Goal: Transaction & Acquisition: Book appointment/travel/reservation

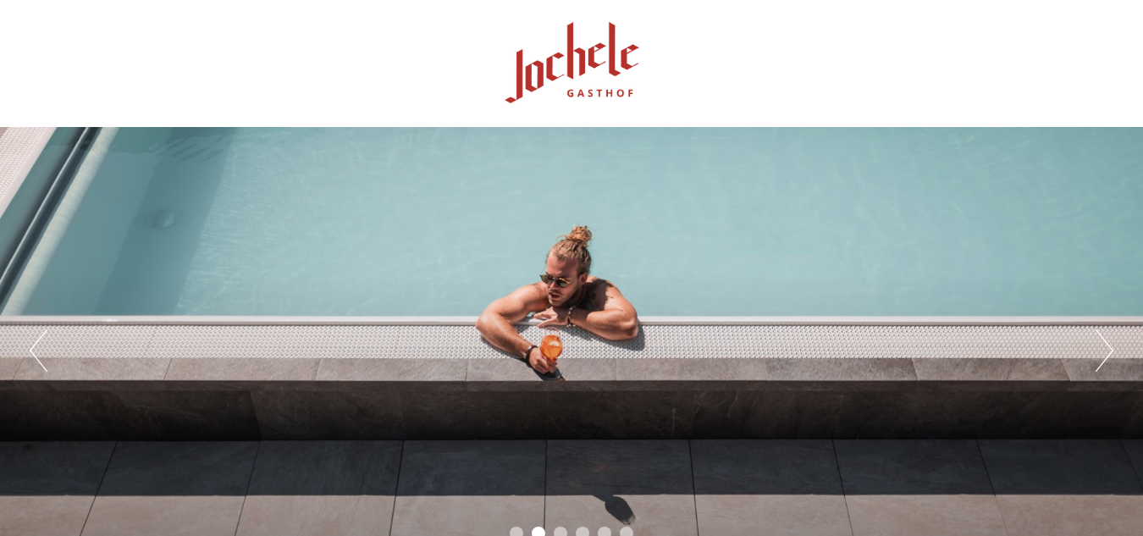
click at [1099, 350] on button "Prossimo" at bounding box center [1105, 350] width 18 height 42
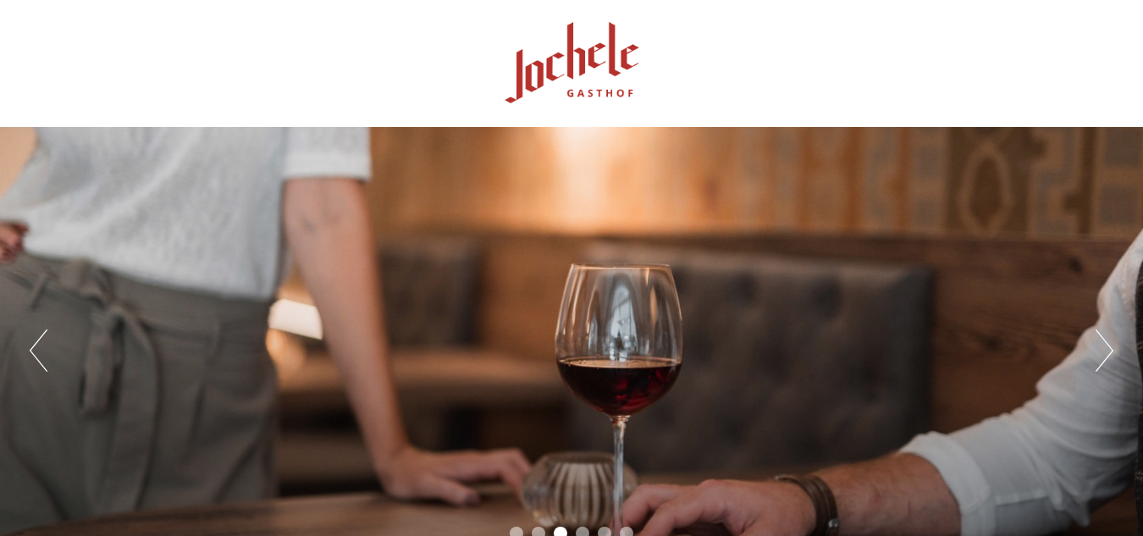
click at [1101, 345] on button "Prossimo" at bounding box center [1105, 350] width 18 height 42
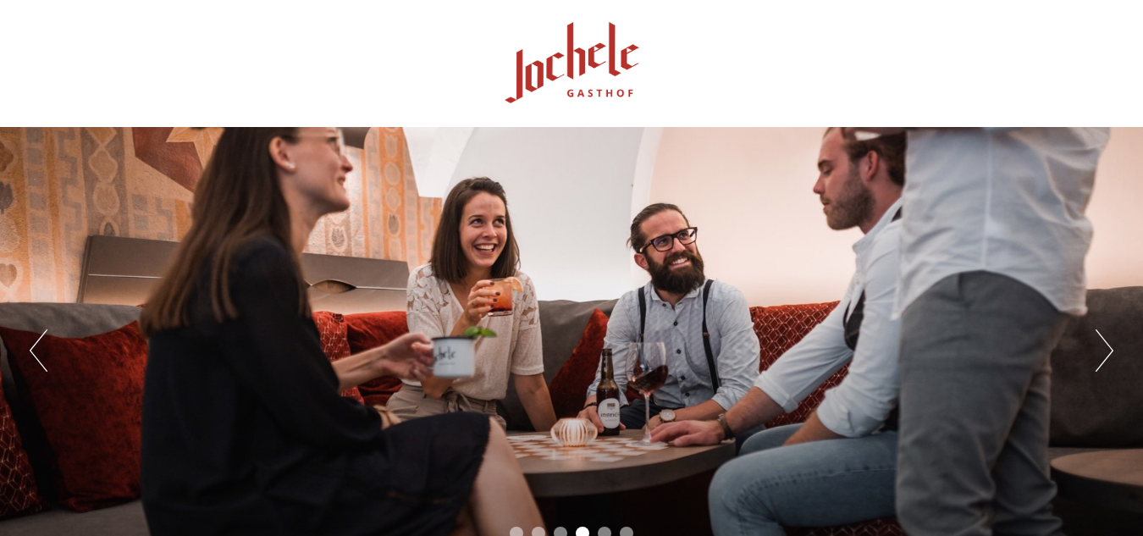
scroll to position [85, 0]
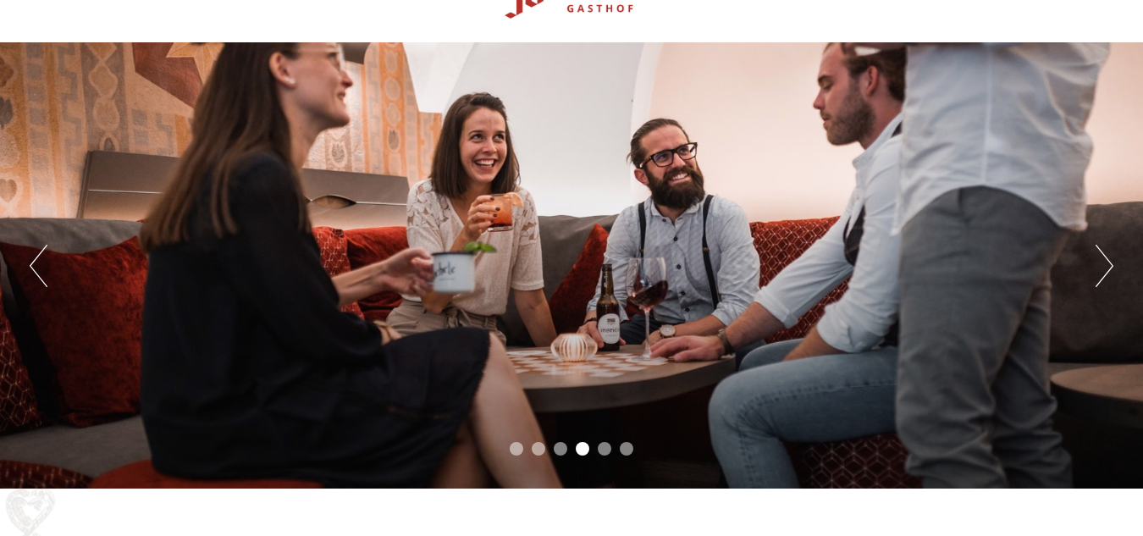
click at [1100, 267] on button "Prossimo" at bounding box center [1105, 266] width 18 height 42
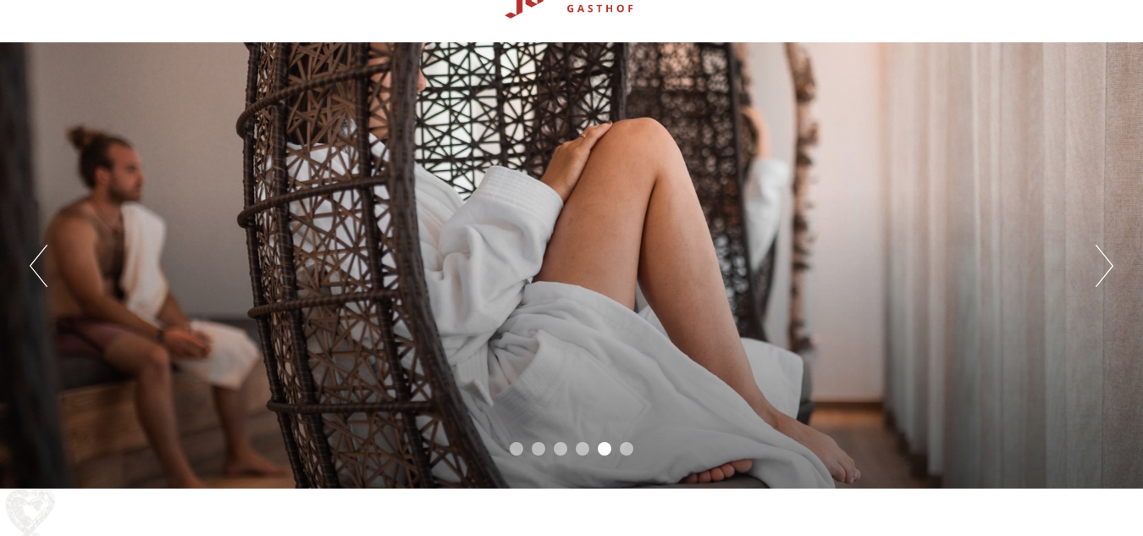
click at [1100, 267] on button "Prossimo" at bounding box center [1105, 266] width 18 height 42
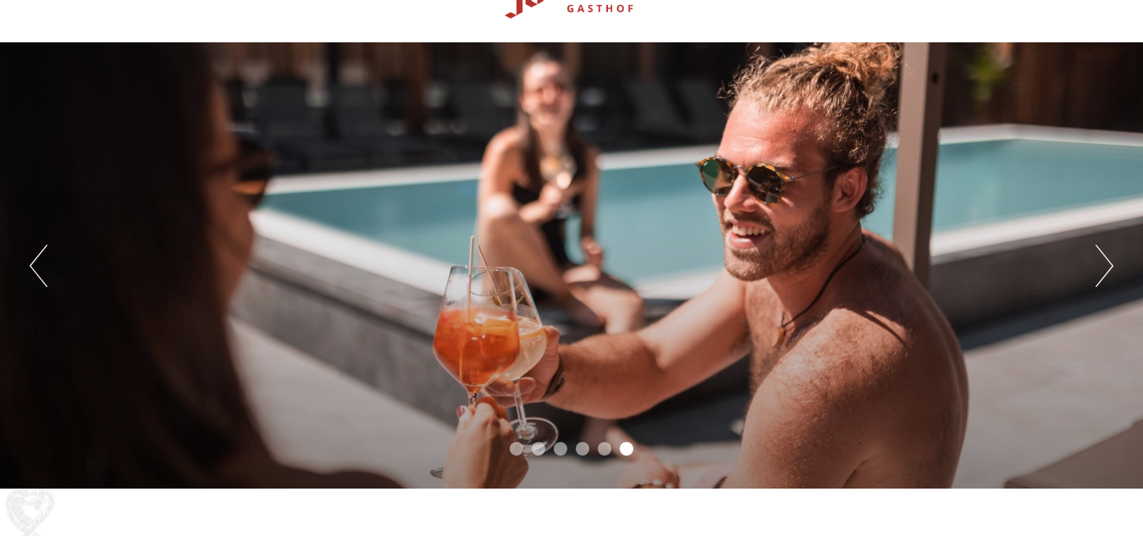
click at [1100, 267] on button "Prossimo" at bounding box center [1105, 266] width 18 height 42
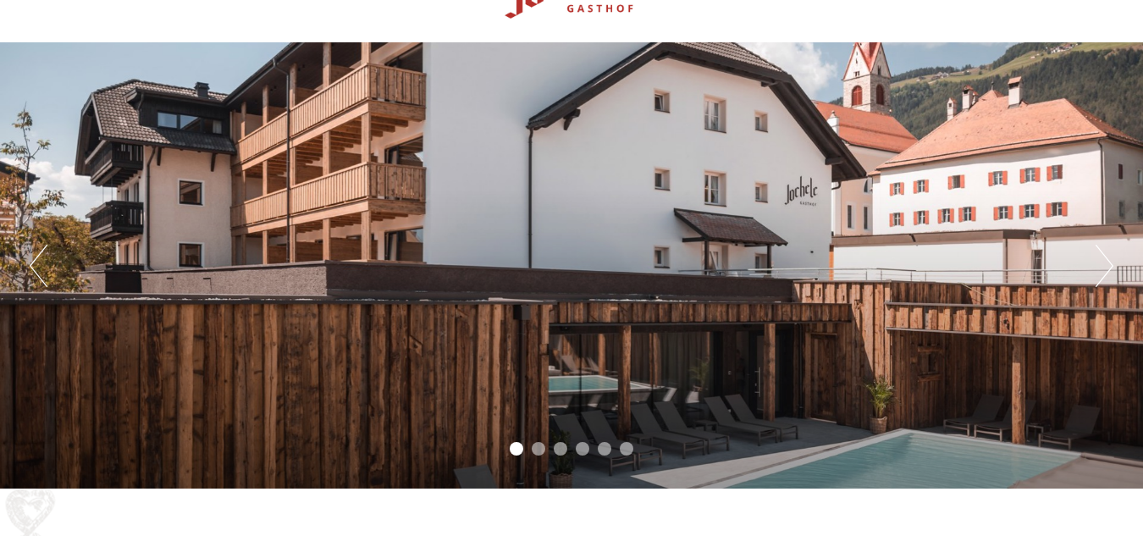
click at [1100, 267] on button "Prossimo" at bounding box center [1105, 266] width 18 height 42
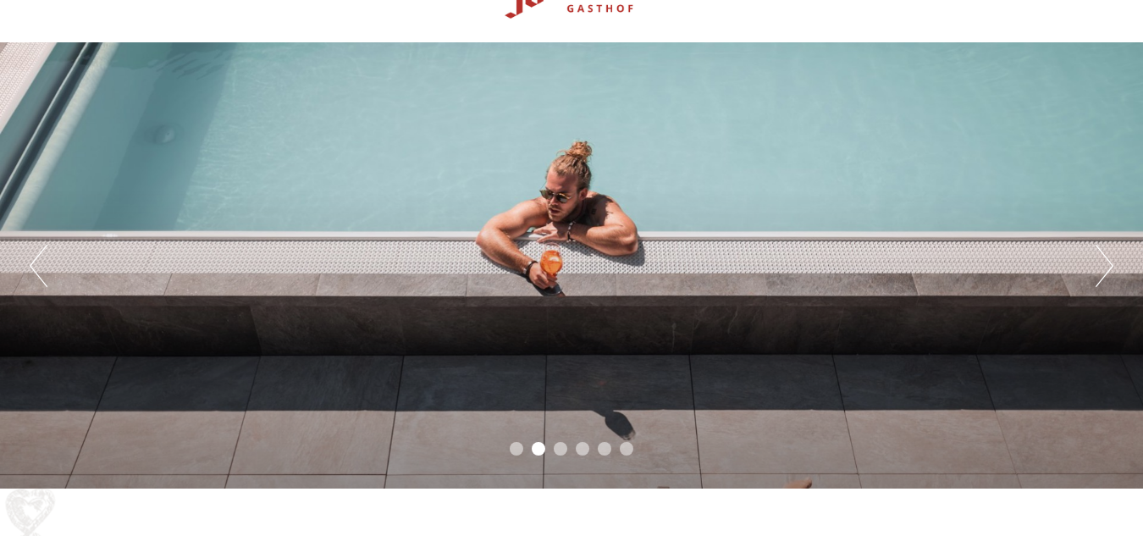
click at [1100, 273] on button "Prossimo" at bounding box center [1105, 266] width 18 height 42
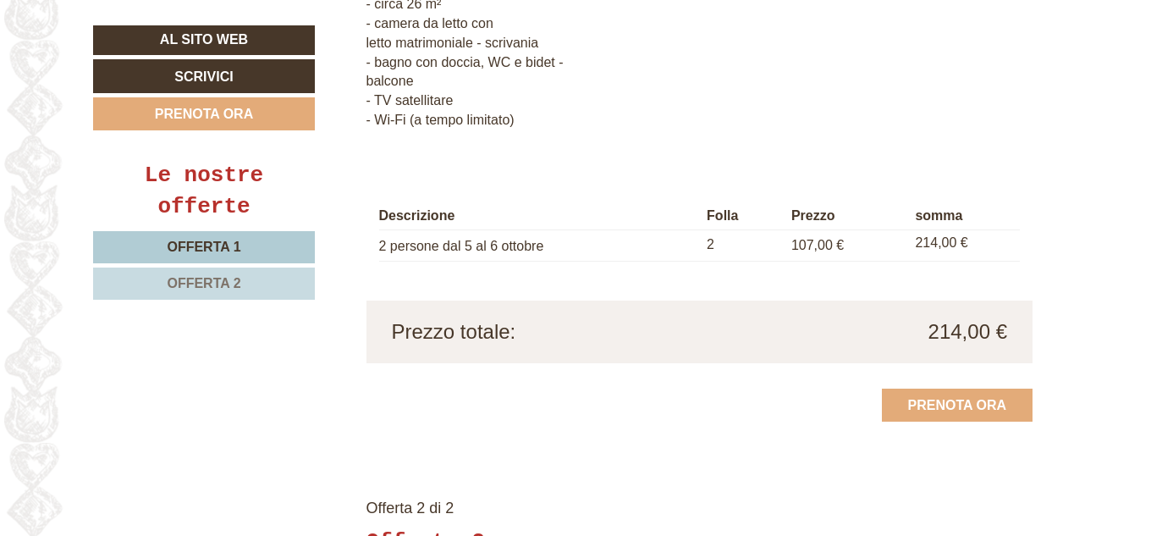
scroll to position [1778, 0]
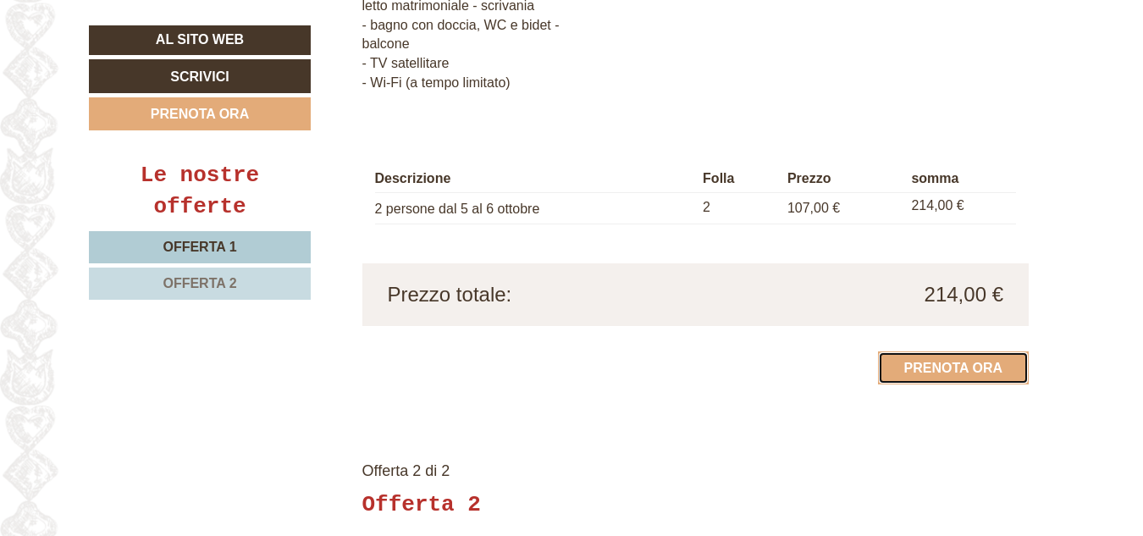
click at [900, 372] on link "Prenota ora" at bounding box center [953, 367] width 151 height 33
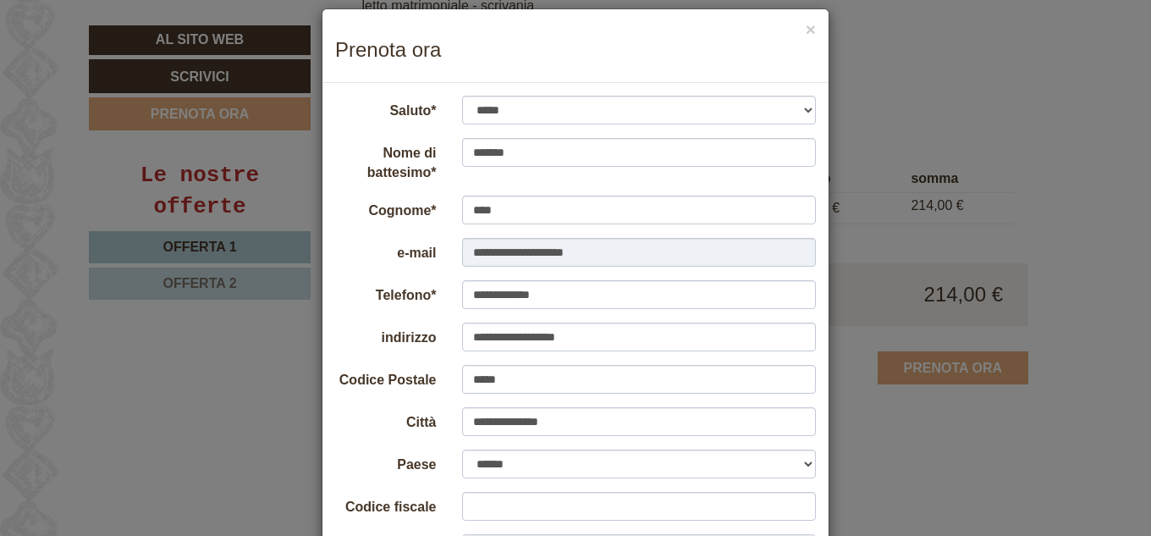
scroll to position [0, 0]
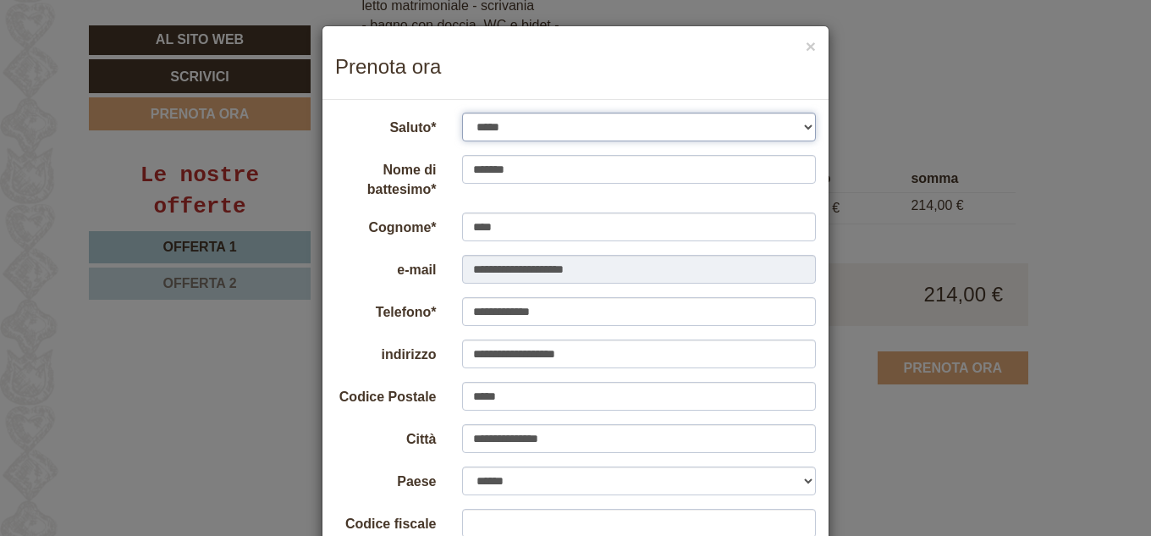
click at [803, 130] on select "******* ***** ******* ******** ********" at bounding box center [639, 127] width 355 height 29
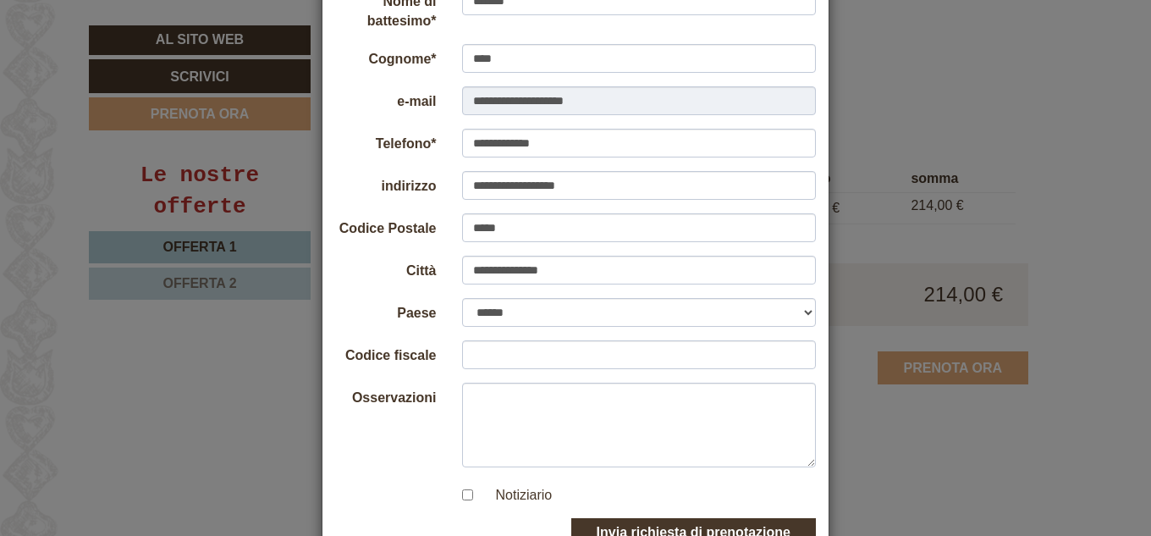
scroll to position [169, 0]
click at [554, 352] on input "Codice fiscale" at bounding box center [639, 353] width 355 height 29
type input "*"
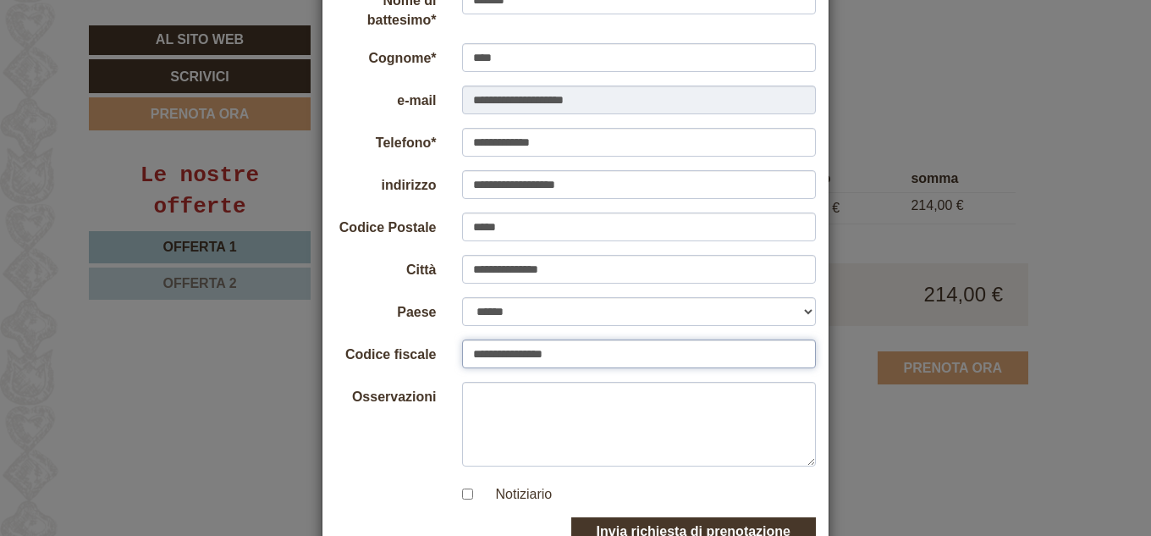
type input "**********"
click at [538, 408] on textarea "Osservazioni" at bounding box center [639, 424] width 355 height 85
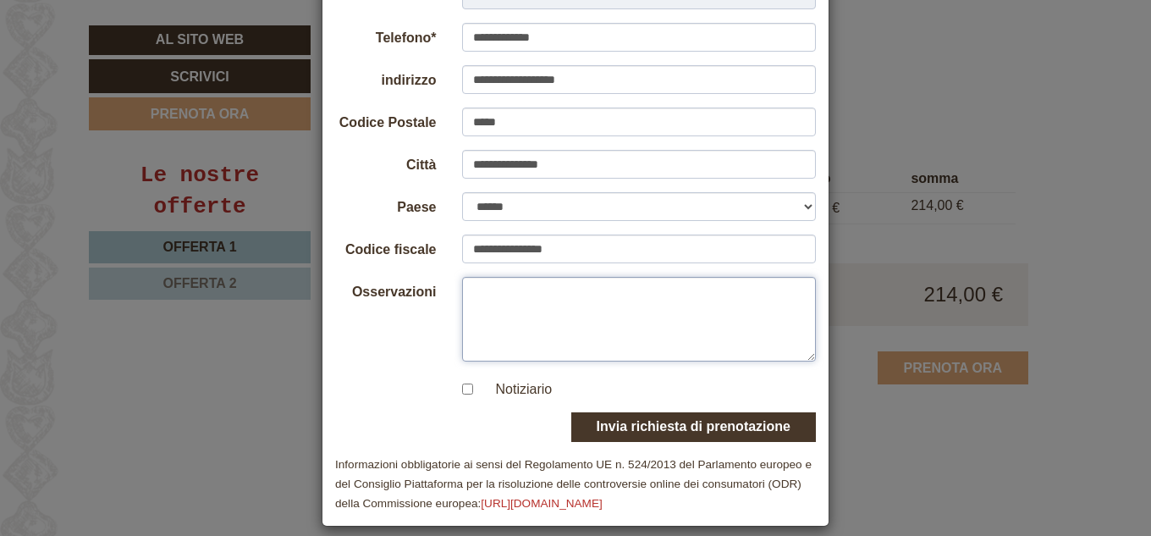
scroll to position [290, 0]
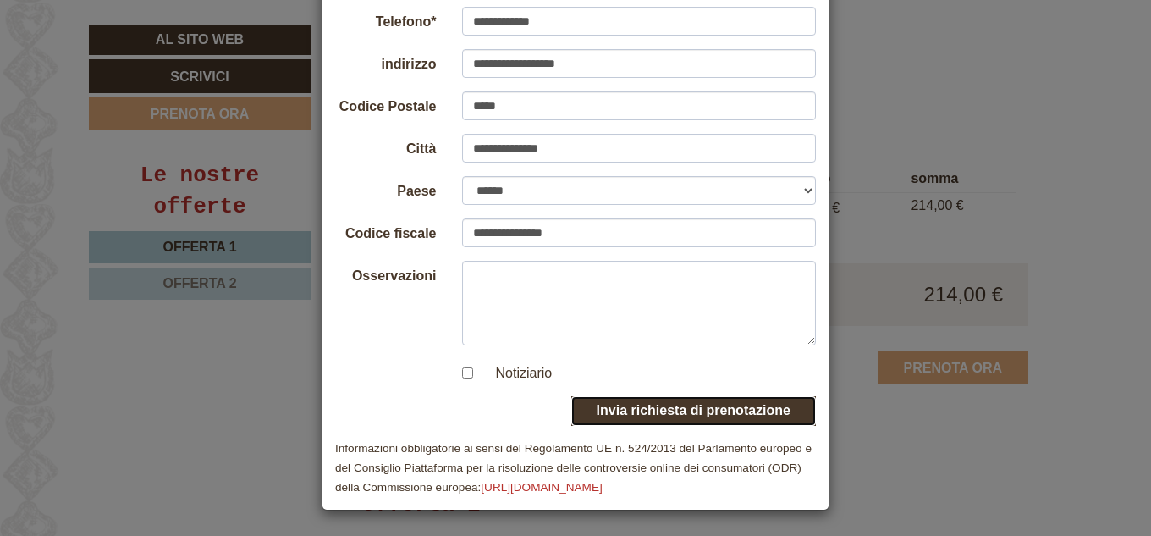
click at [657, 406] on font "Invia richiesta di prenotazione" at bounding box center [694, 410] width 194 height 14
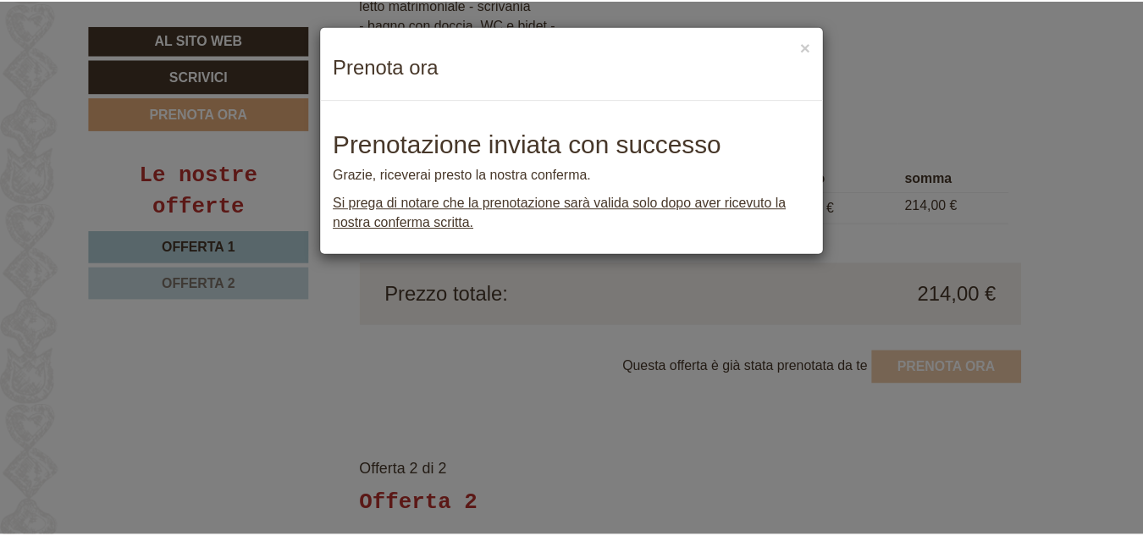
scroll to position [0, 0]
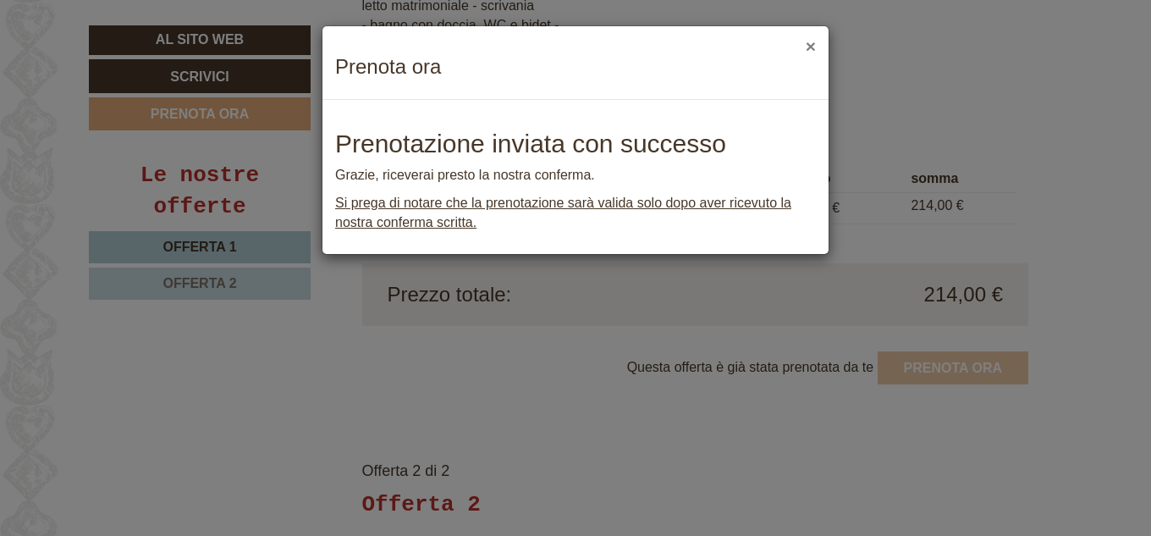
click at [808, 50] on font "×" at bounding box center [811, 45] width 10 height 19
